Goal: Task Accomplishment & Management: Use online tool/utility

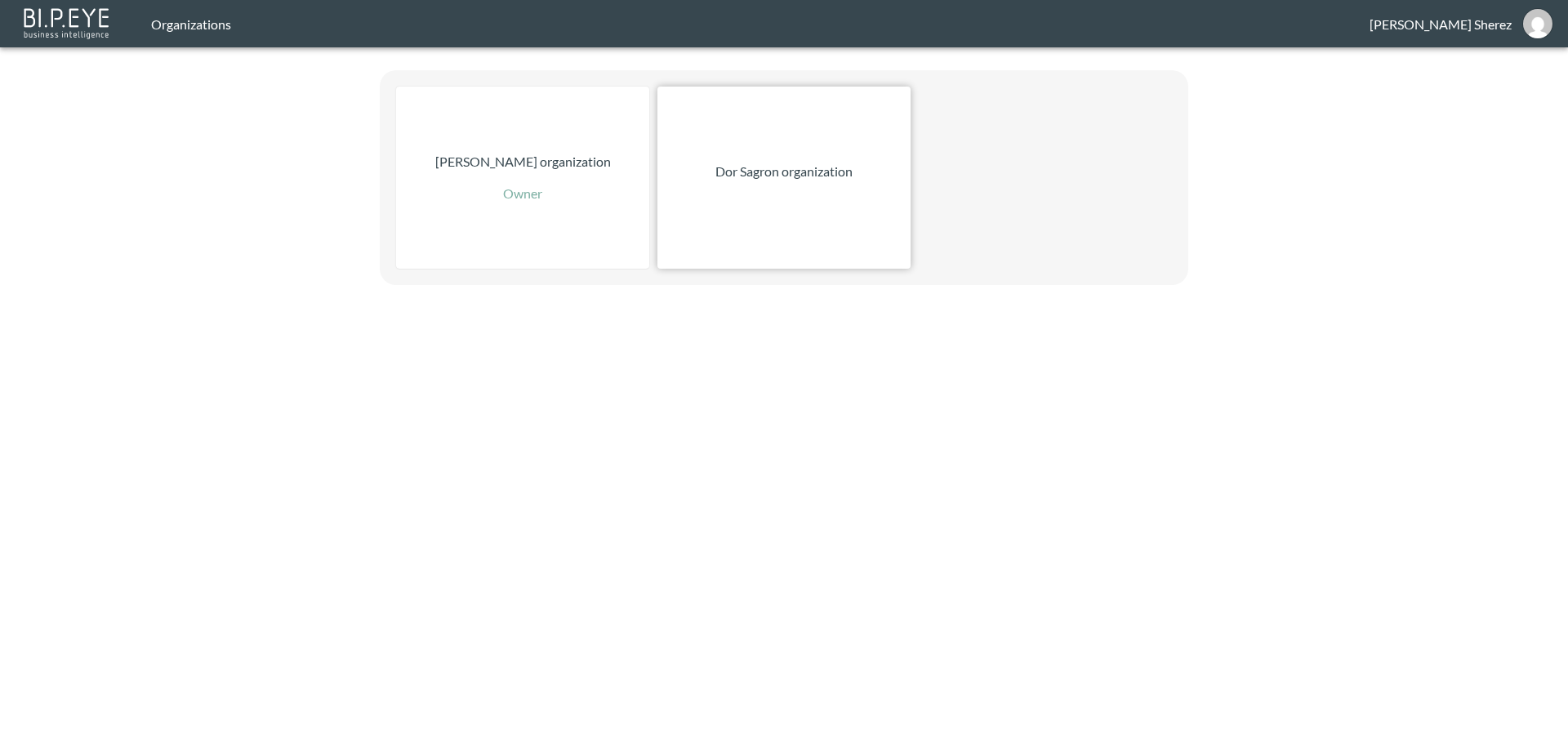
click at [779, 184] on div "Dor Sagron organization" at bounding box center [784, 177] width 254 height 182
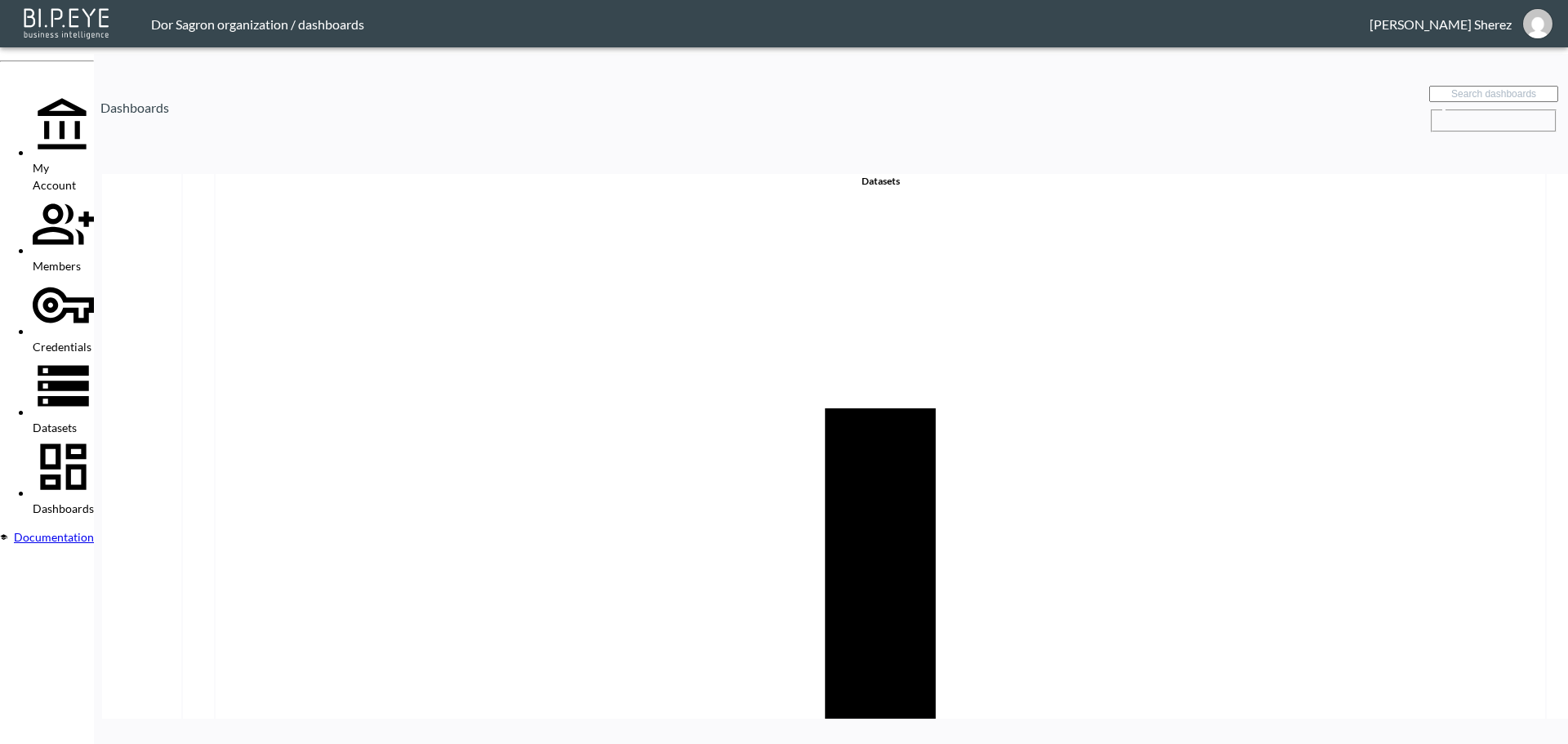
click at [84, 356] on div "Datasets" at bounding box center [63, 395] width 61 height 81
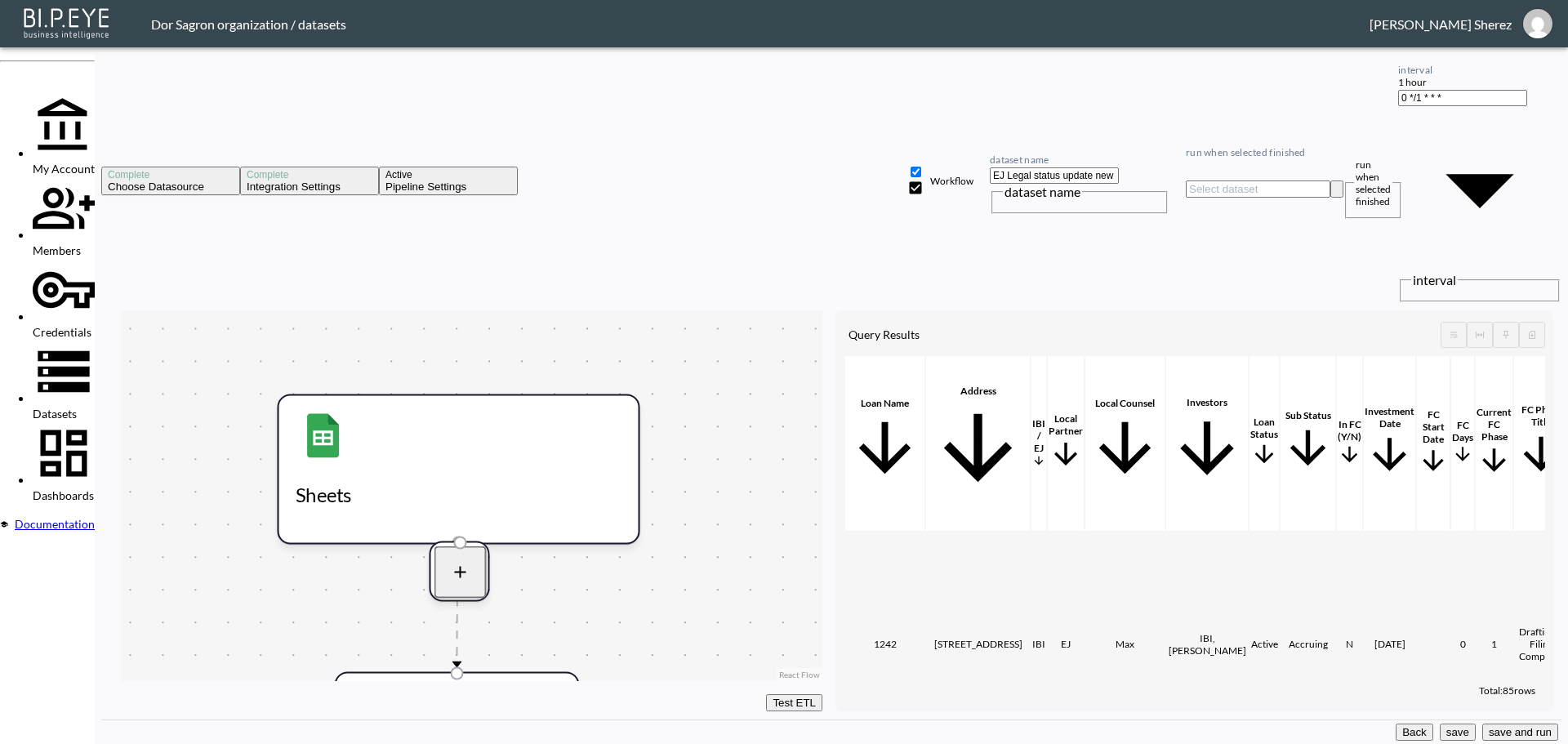
click at [1520, 724] on button "save and run" at bounding box center [1520, 732] width 76 height 17
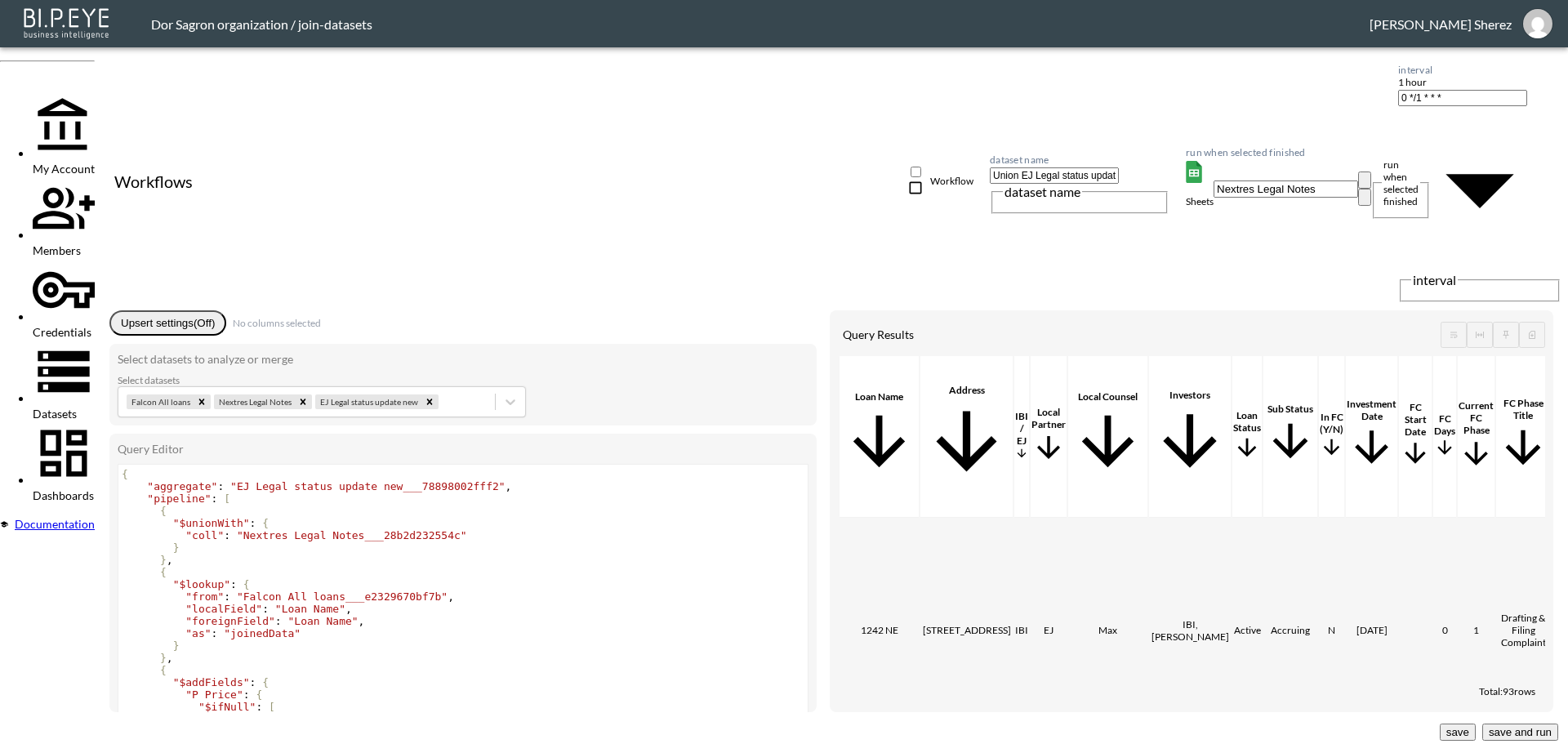
click at [1504, 724] on button "save and run" at bounding box center [1520, 732] width 76 height 17
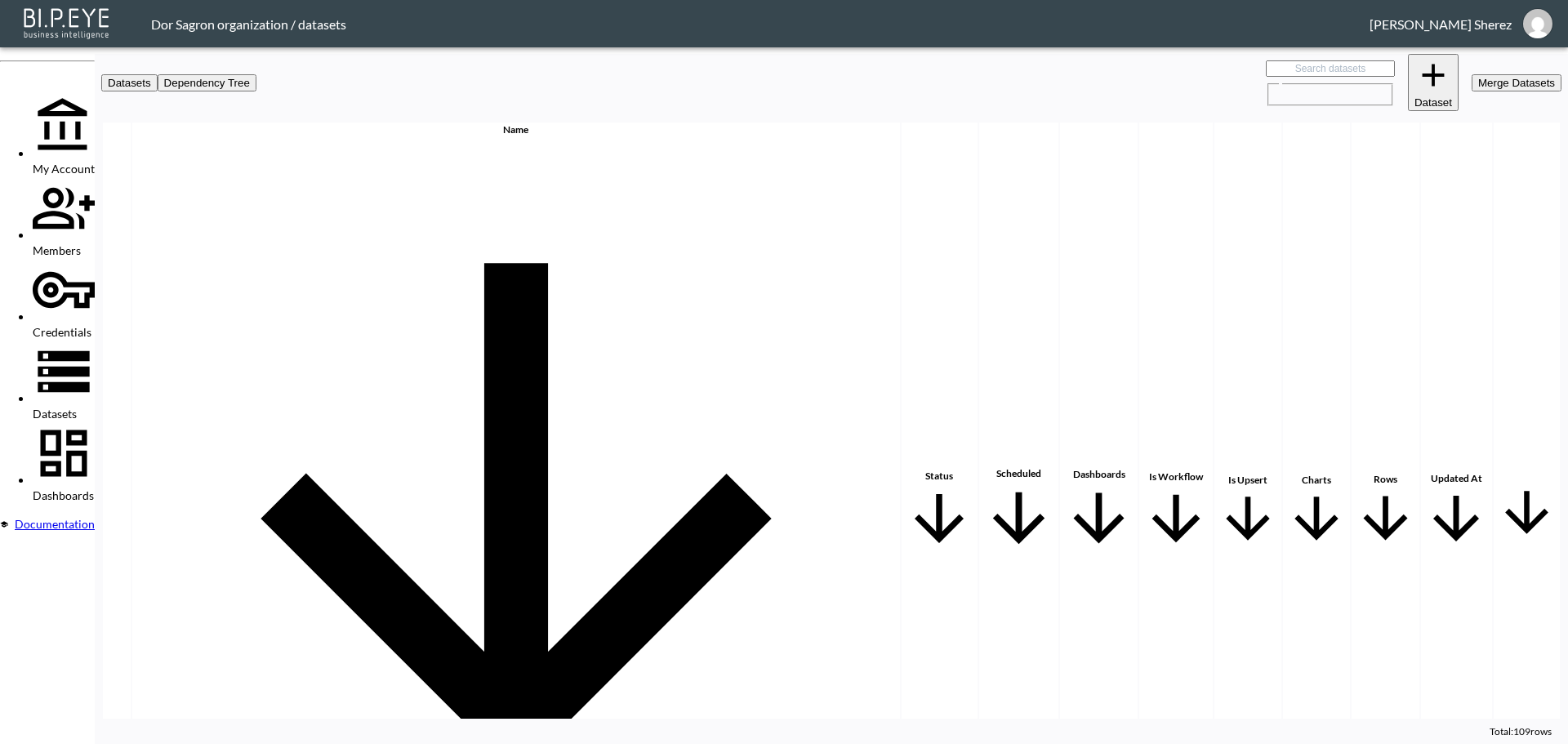
checkbox input "false"
checkbox input "true"
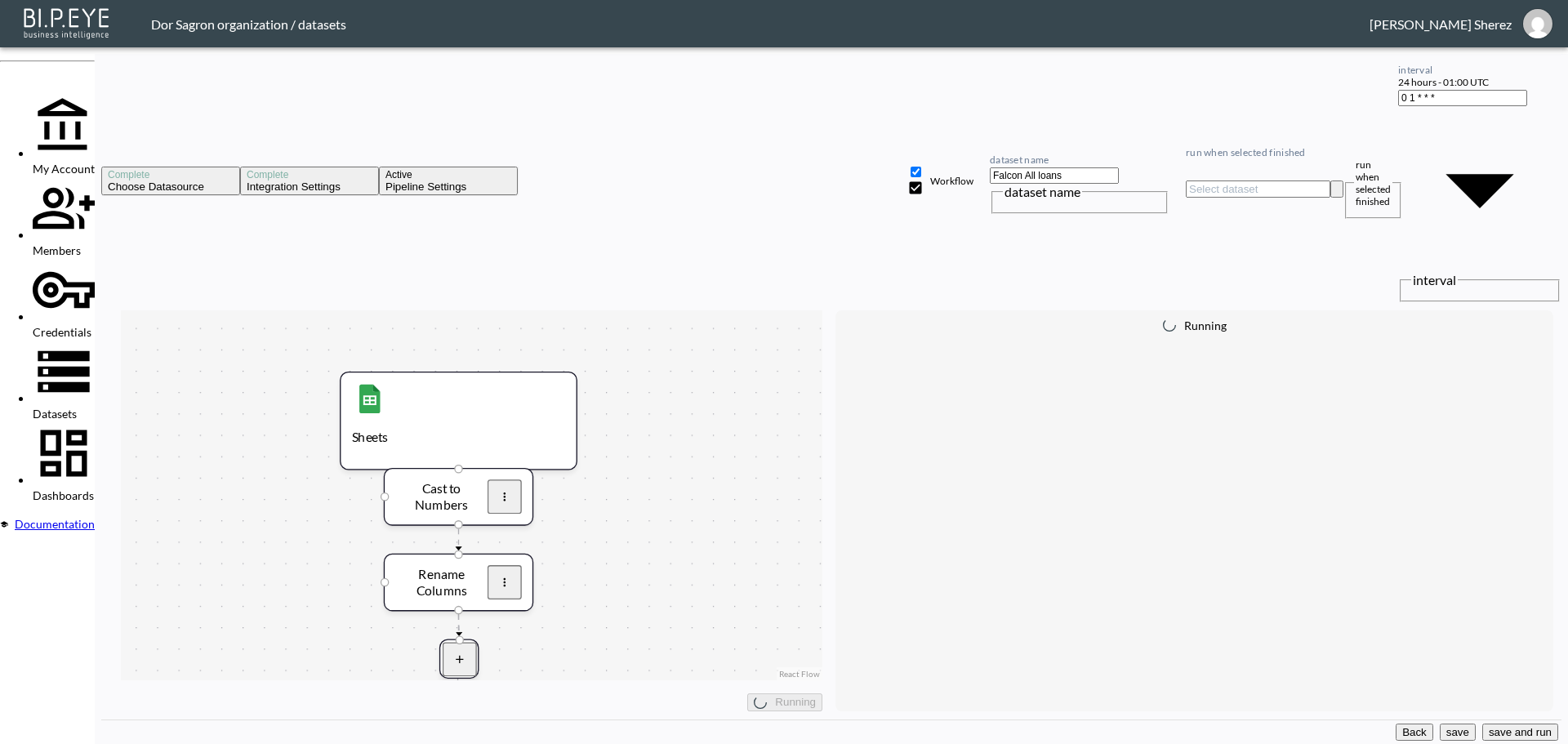
click at [1510, 724] on button "save and run" at bounding box center [1520, 732] width 76 height 17
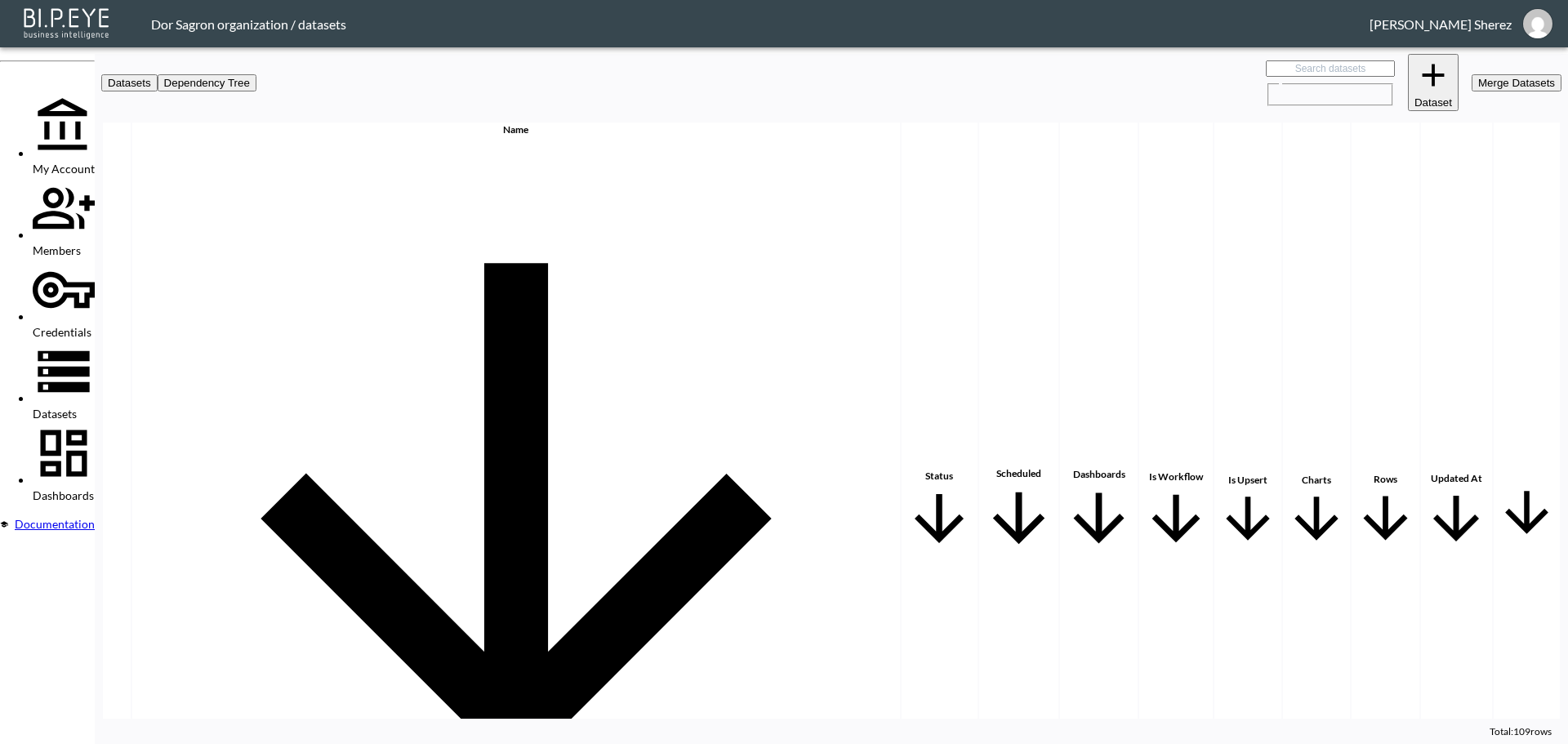
checkbox input "true"
checkbox input "false"
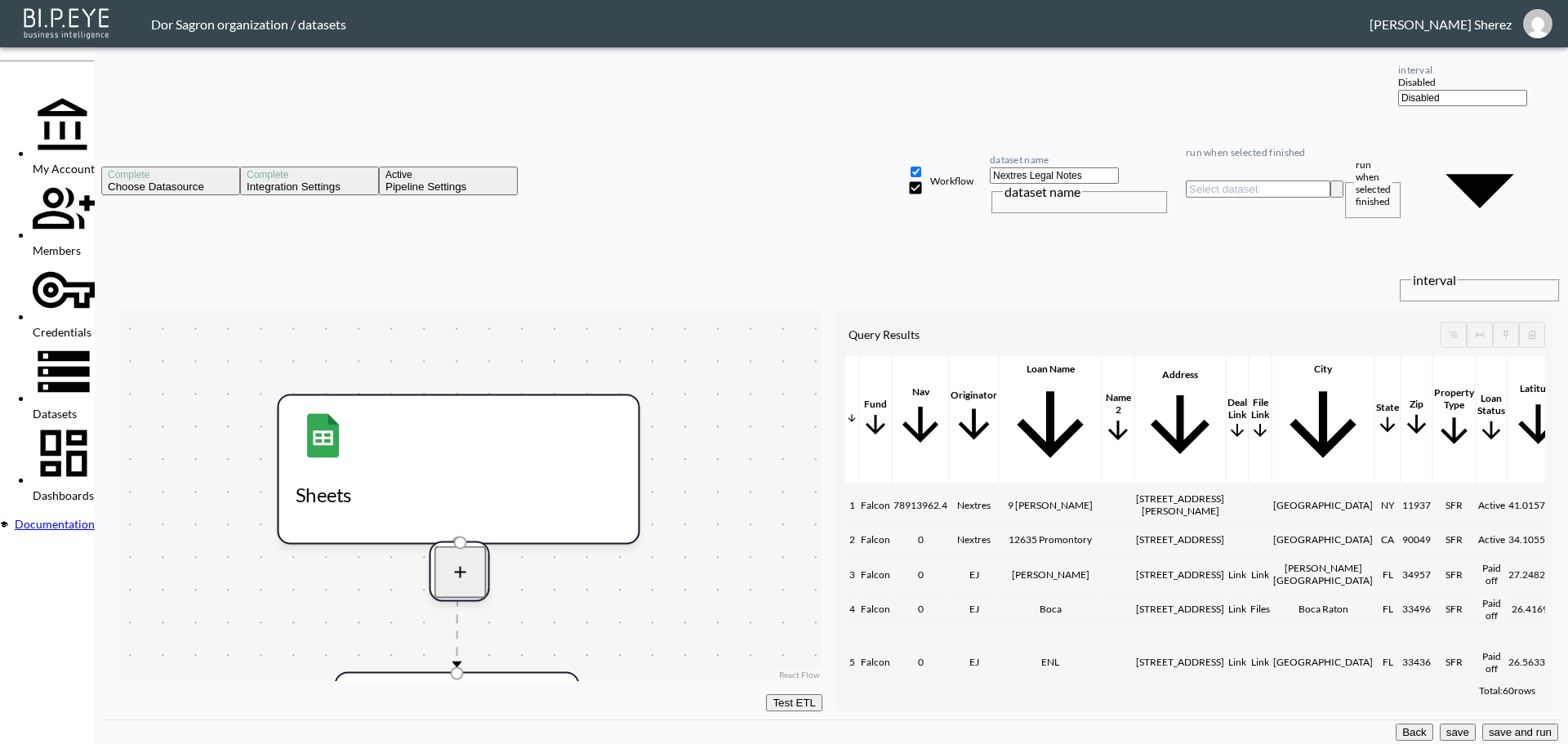
click at [1513, 728] on button "save and run" at bounding box center [1520, 732] width 76 height 17
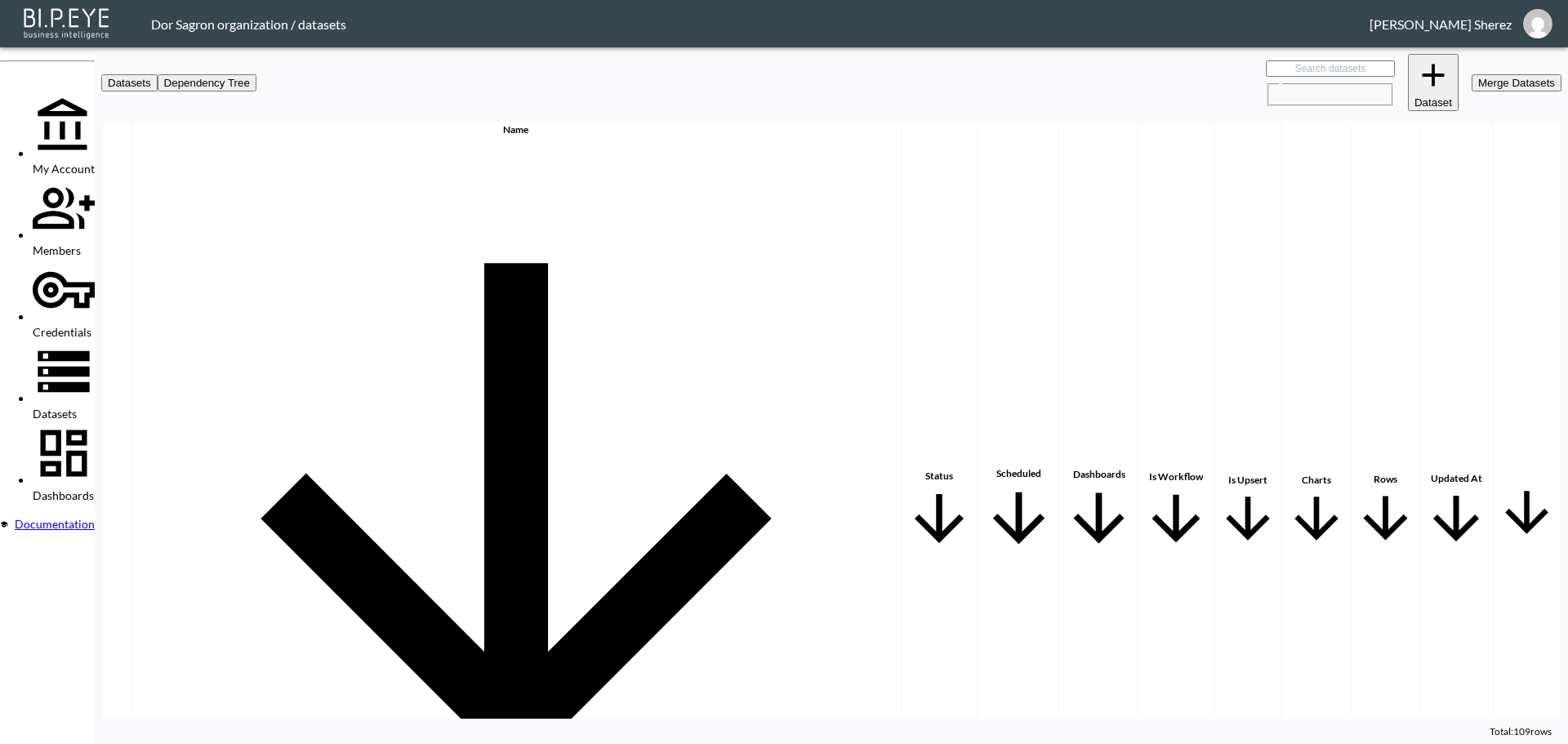
checkbox input "true"
checkbox input "false"
click at [55, 489] on span "Dashboards" at bounding box center [63, 496] width 61 height 14
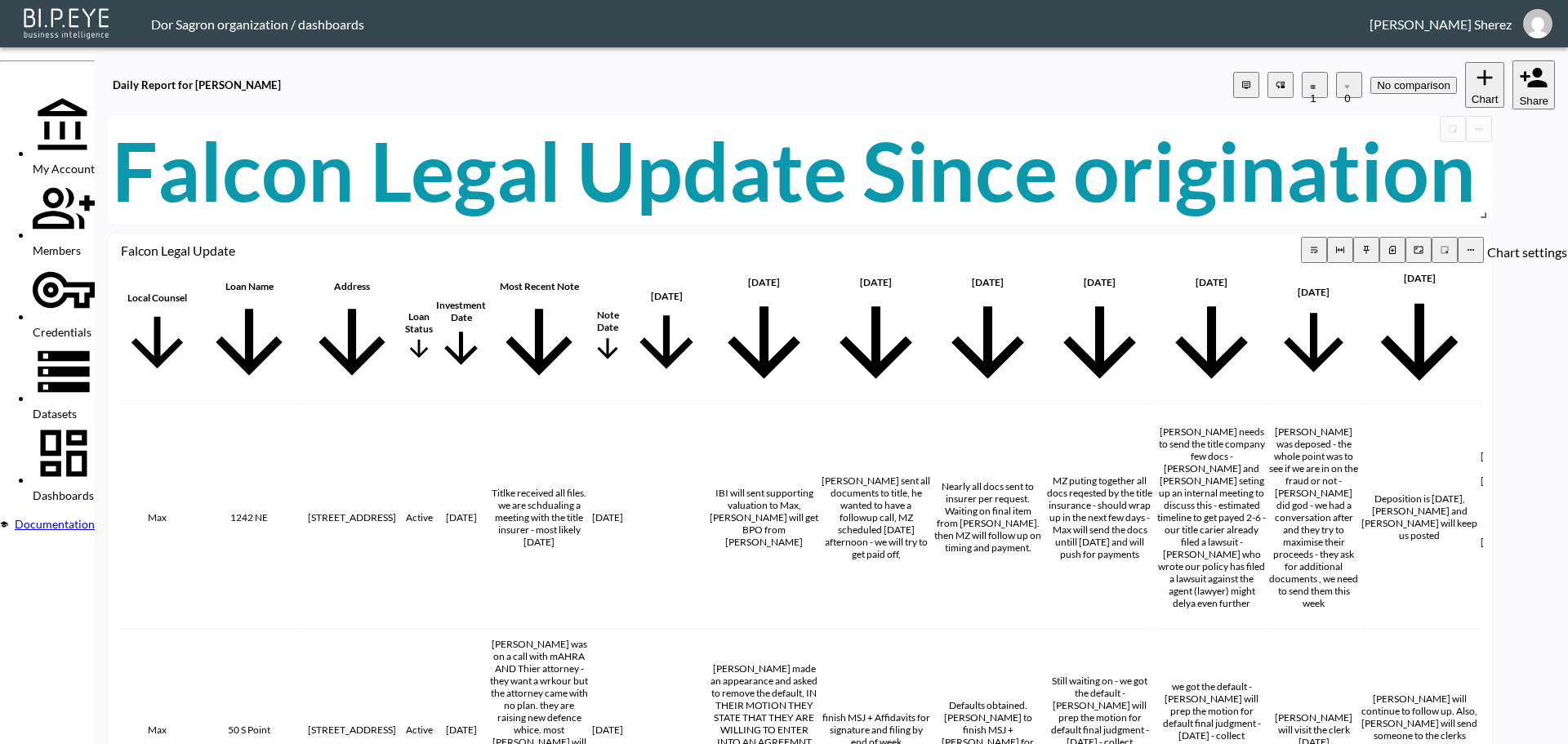
click at [1476, 245] on icon "more" at bounding box center [1470, 249] width 10 height 10
drag, startPoint x: 934, startPoint y: 200, endPoint x: 627, endPoint y: 195, distance: 307.0
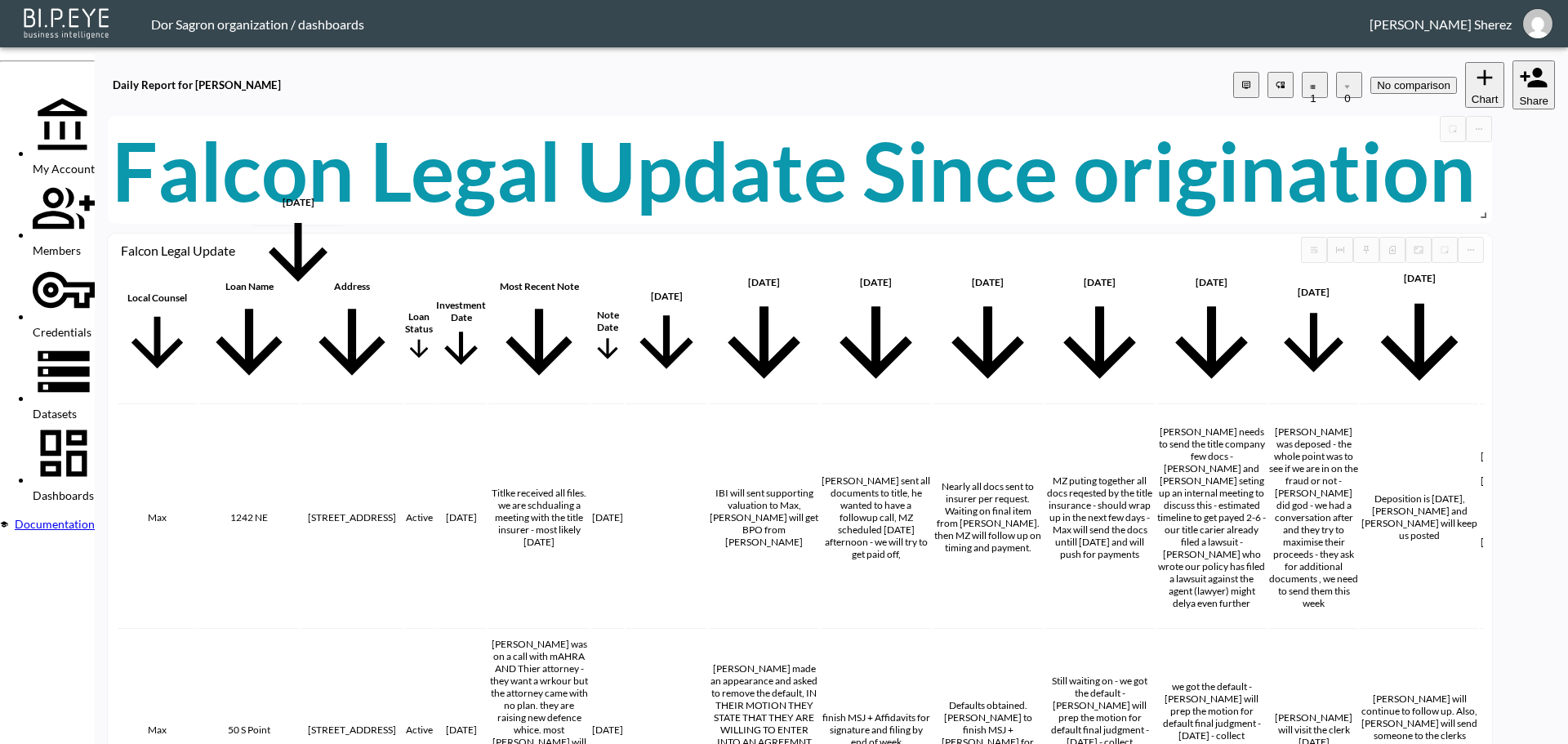
scroll to position [0, 417]
drag, startPoint x: 659, startPoint y: 196, endPoint x: 551, endPoint y: 192, distance: 108.1
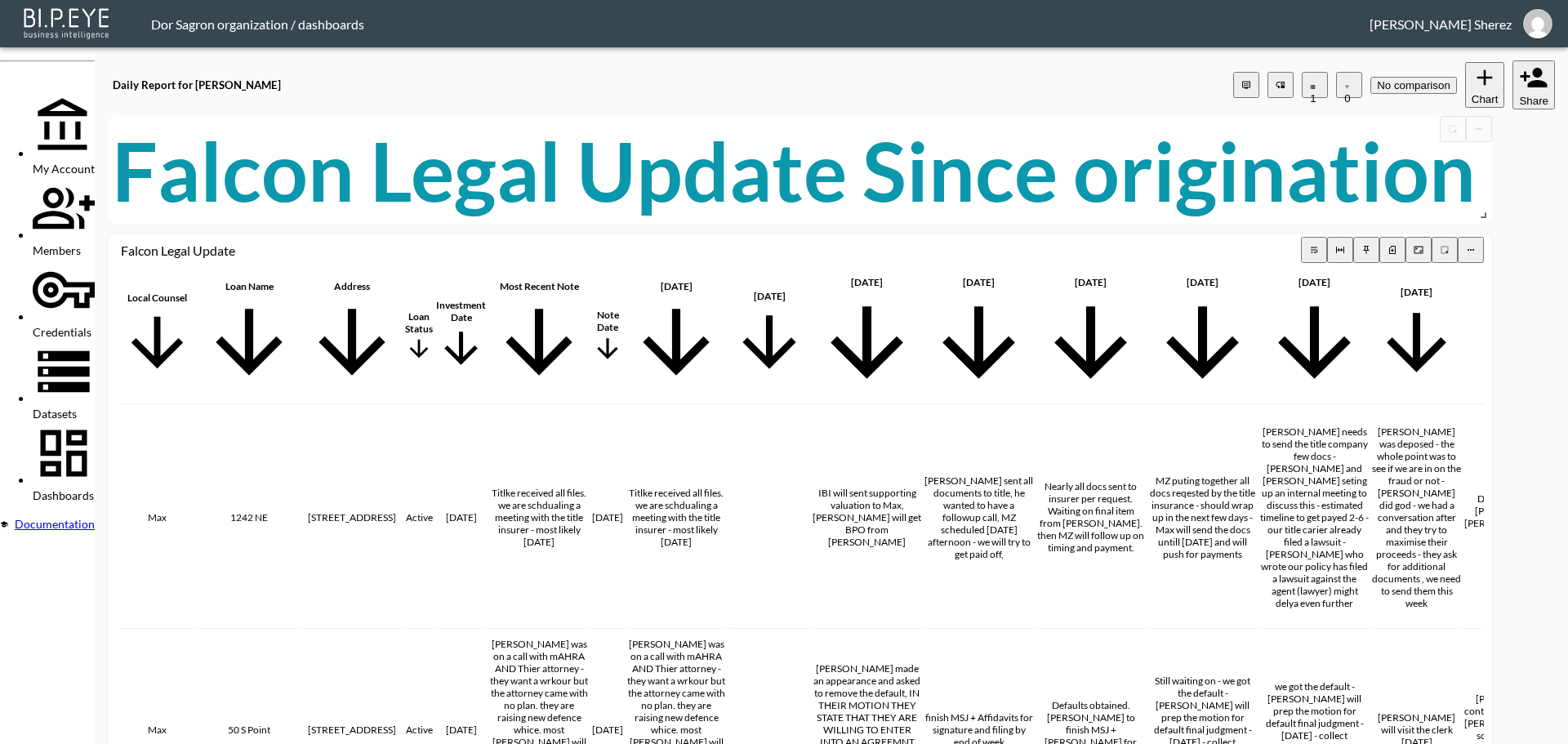
click at [1394, 249] on icon "button" at bounding box center [1392, 251] width 4 height 4
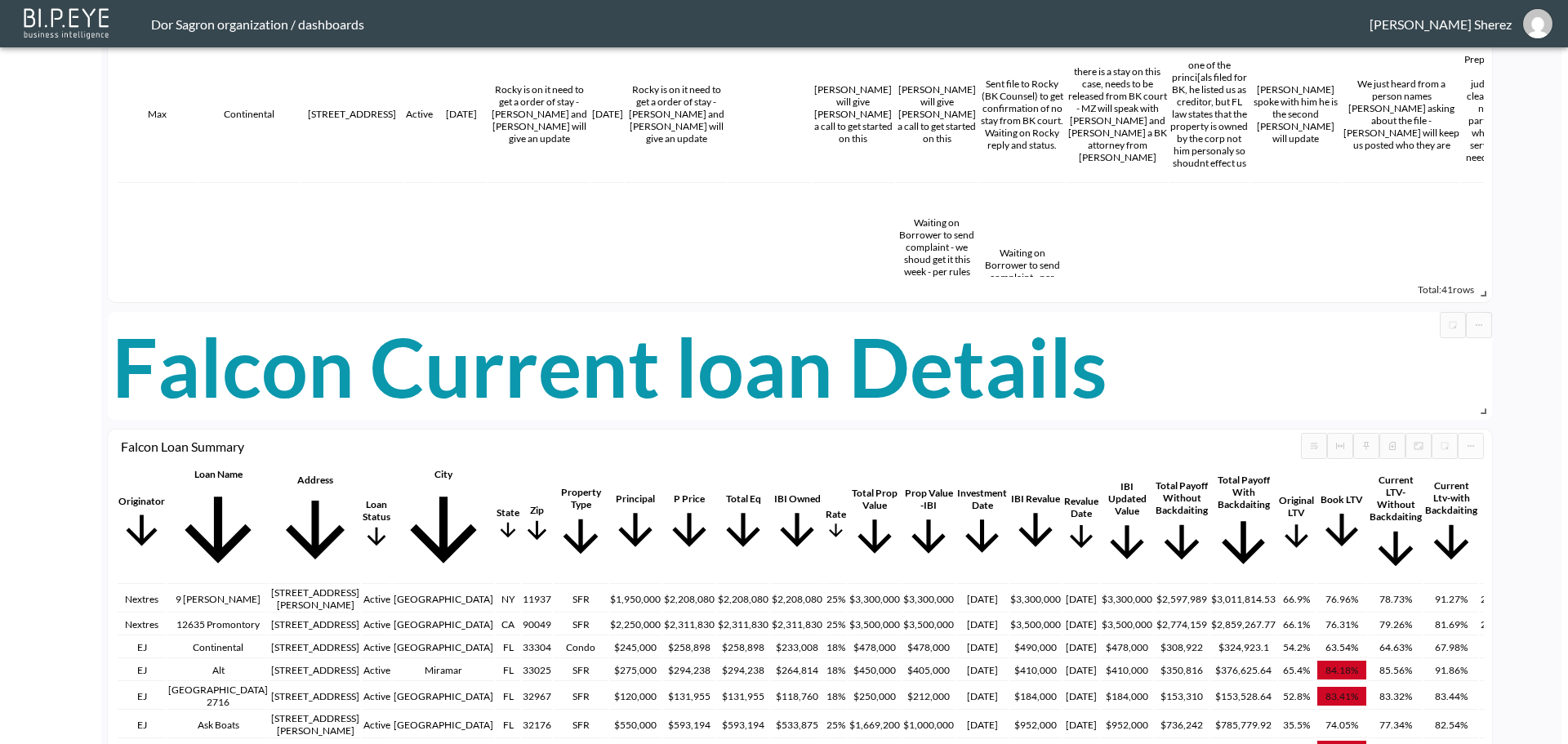
scroll to position [1062, 0]
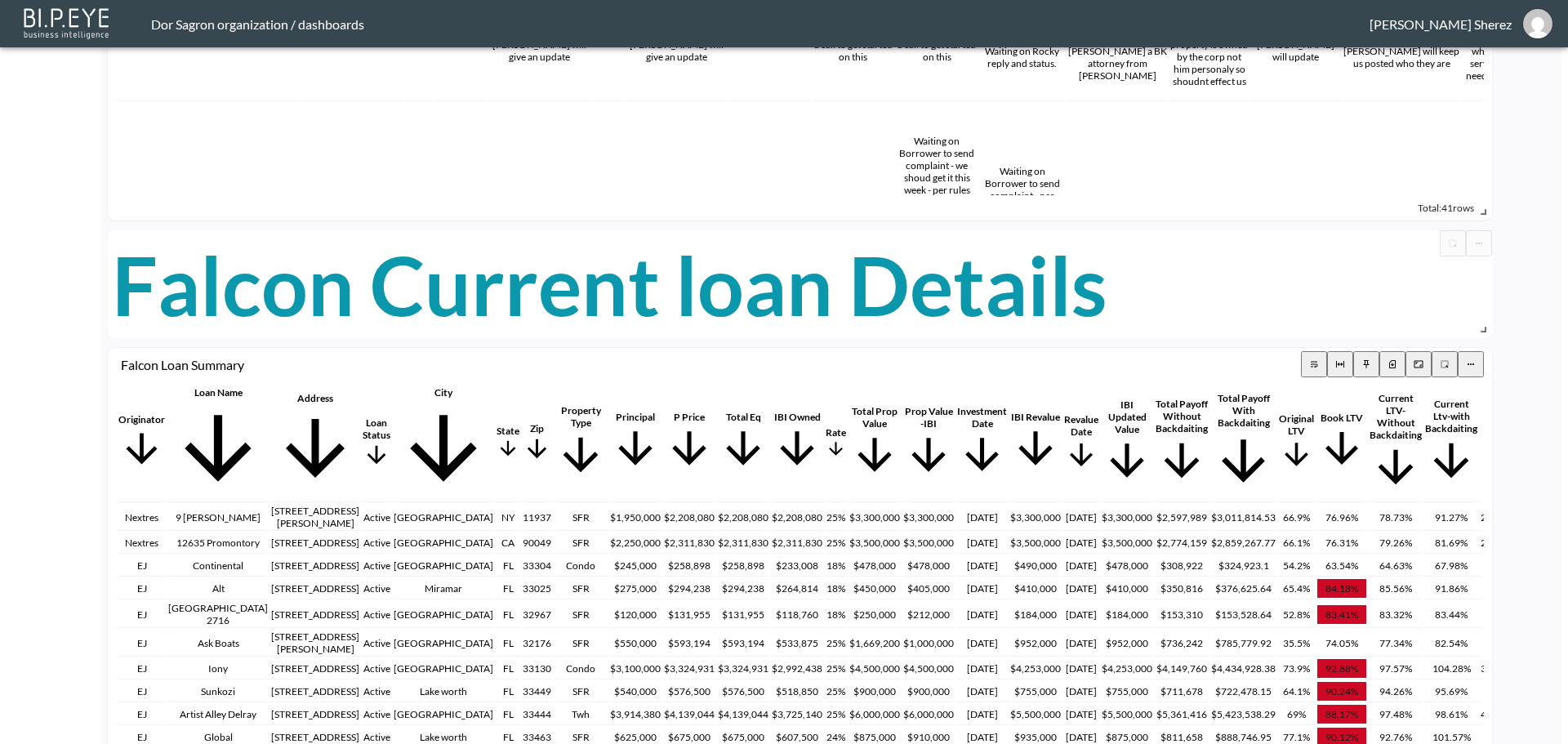
click at [1394, 364] on icon "button" at bounding box center [1392, 365] width 4 height 4
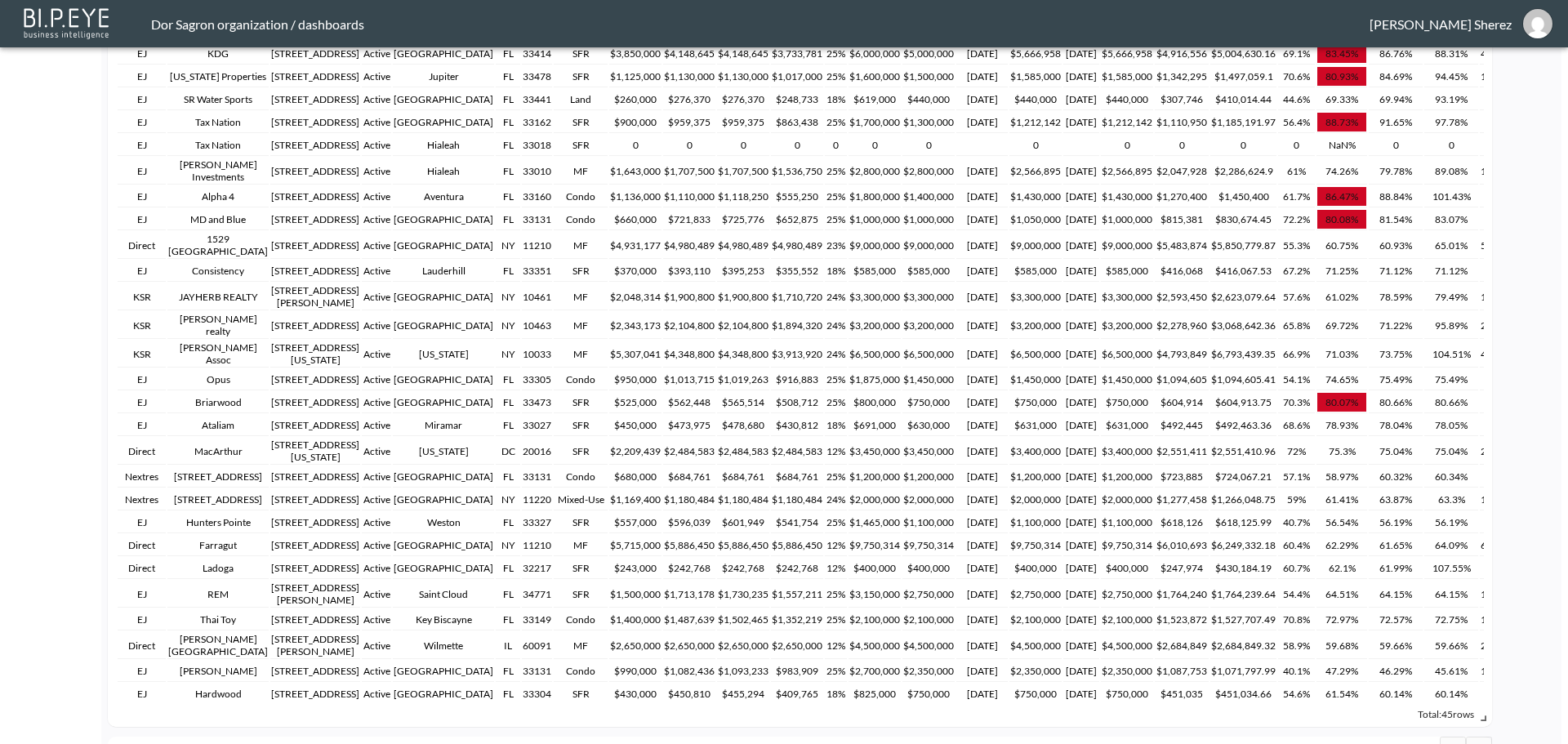
scroll to position [1480, 0]
